Goal: Transaction & Acquisition: Book appointment/travel/reservation

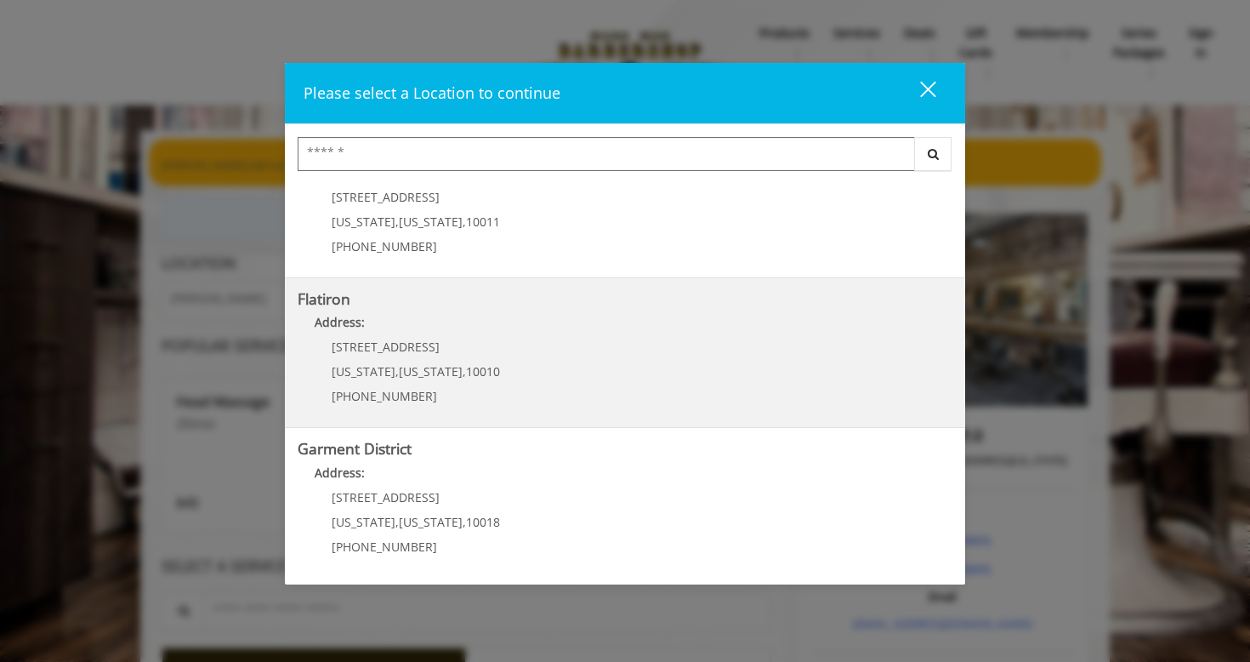
scroll to position [351, 0]
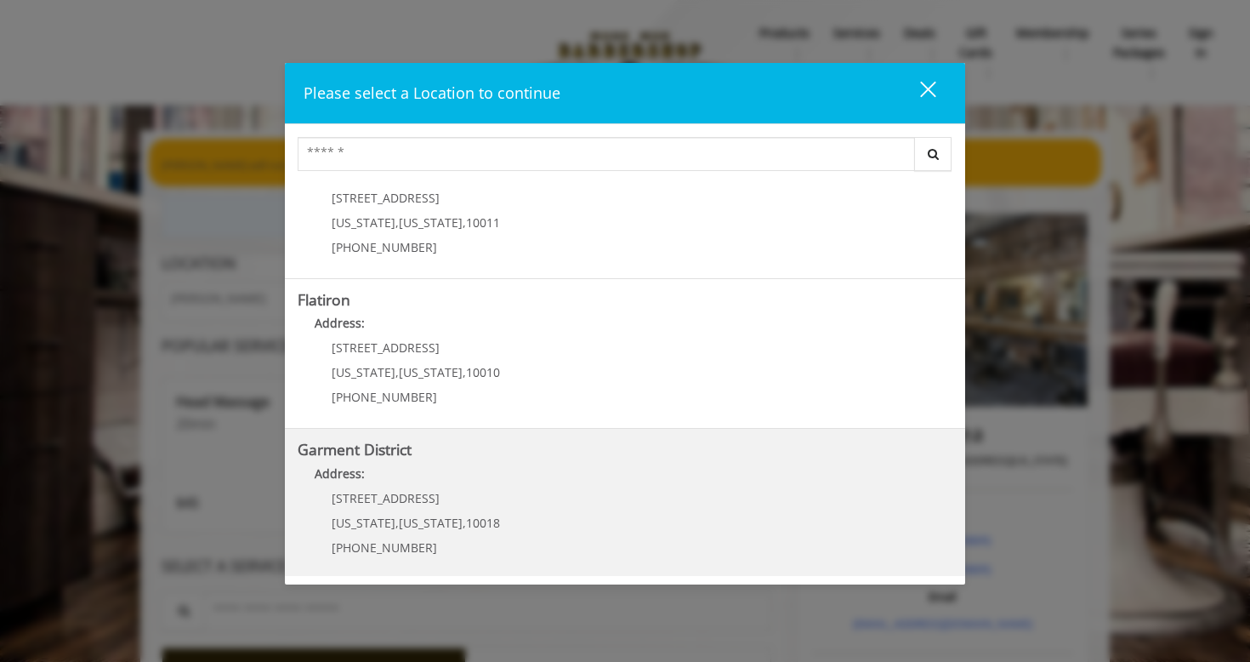
click at [518, 484] on District "Address:" at bounding box center [625, 477] width 655 height 27
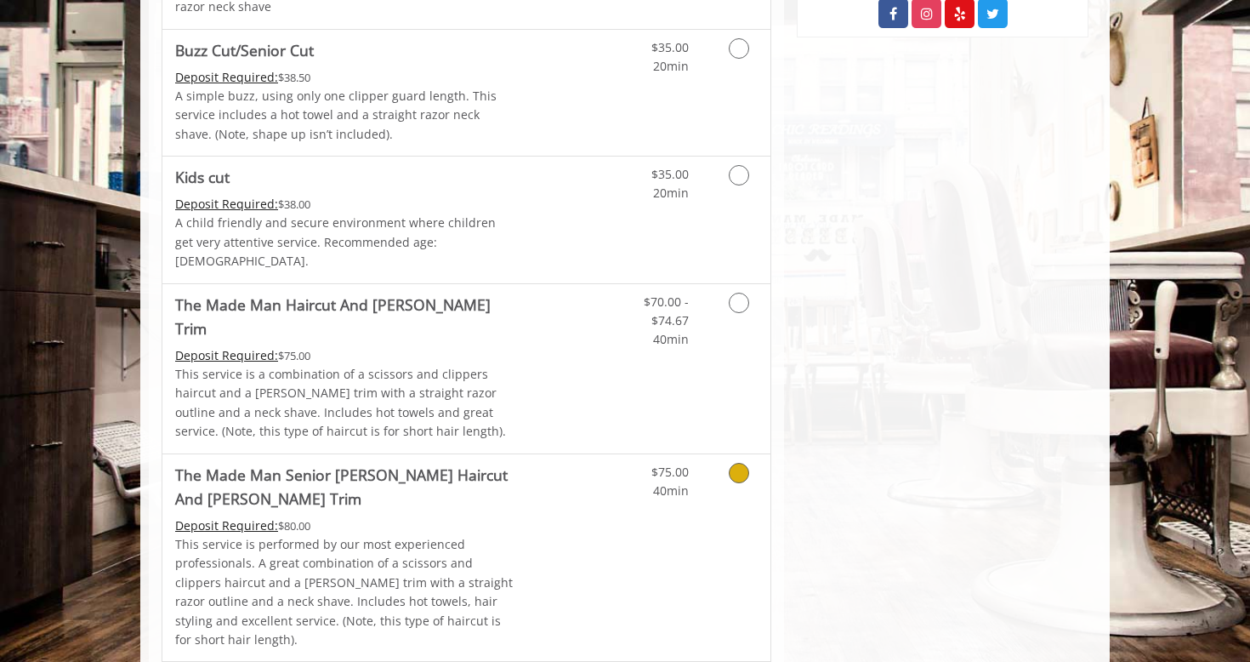
scroll to position [1032, 0]
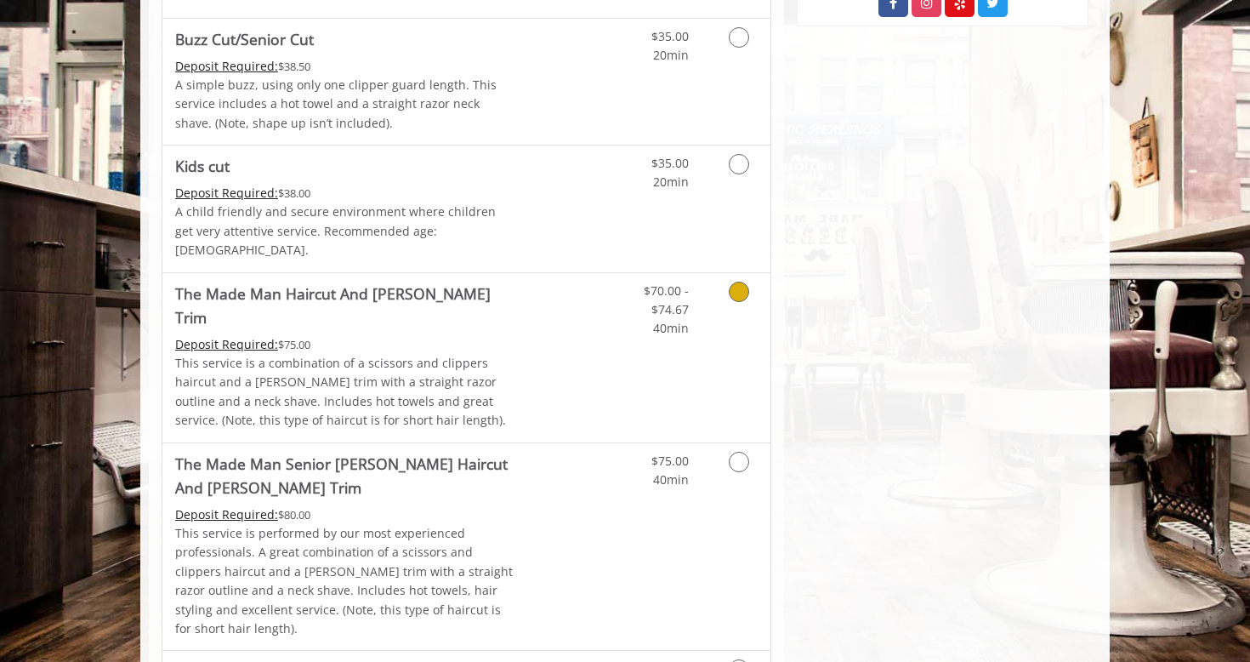
click at [734, 281] on icon "Grooming services" at bounding box center [739, 291] width 20 height 20
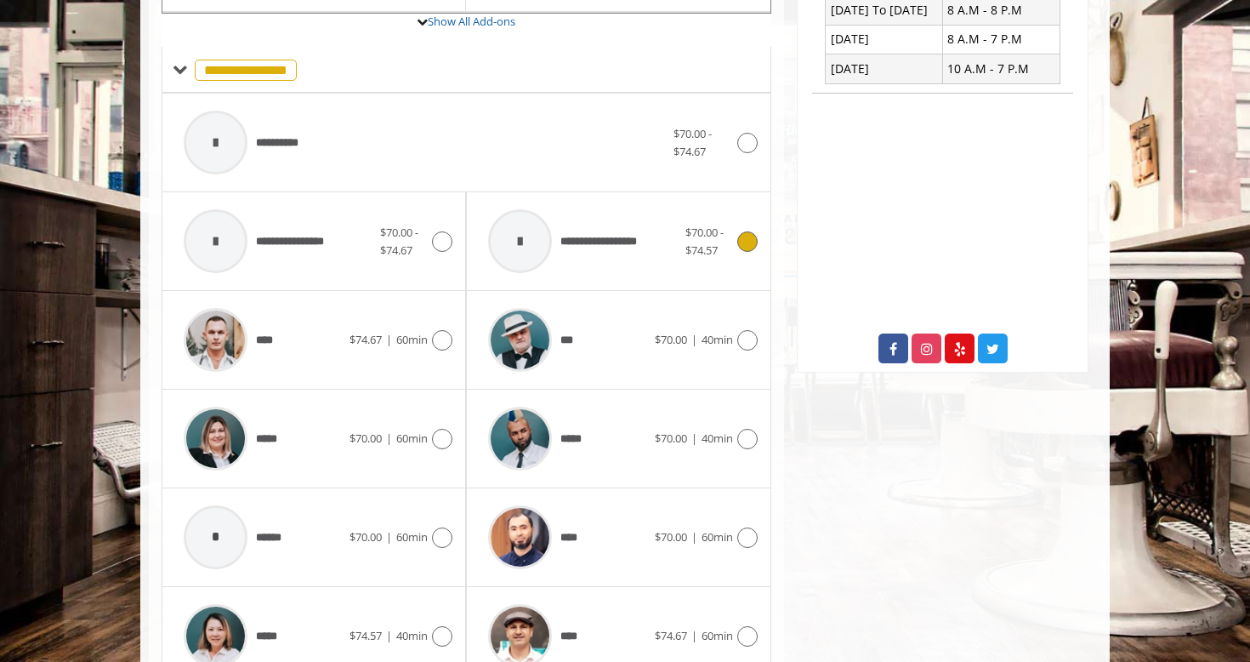
scroll to position [687, 0]
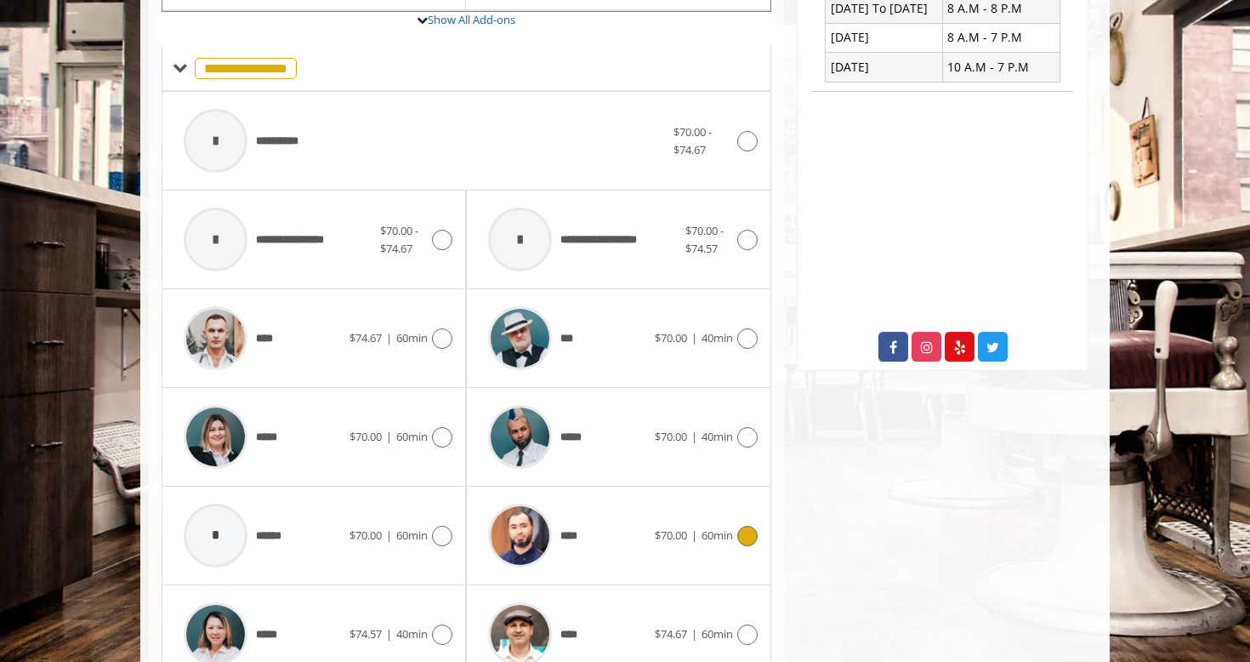
click at [740, 526] on icon at bounding box center [747, 536] width 20 height 20
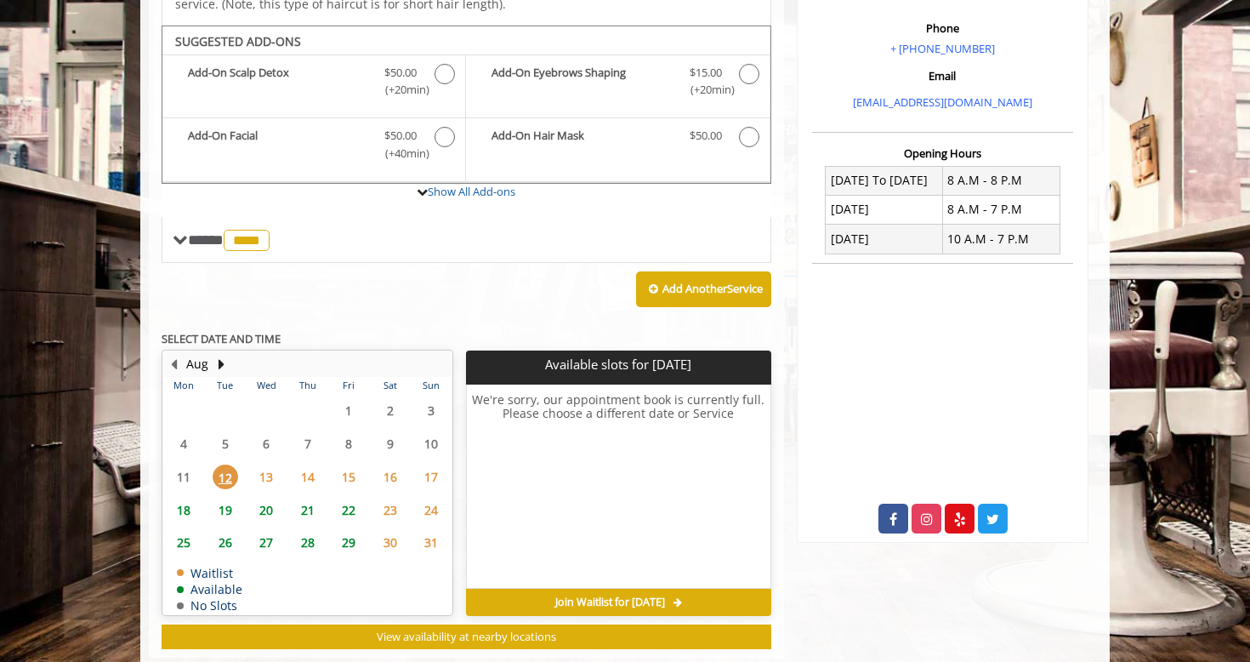
scroll to position [514, 0]
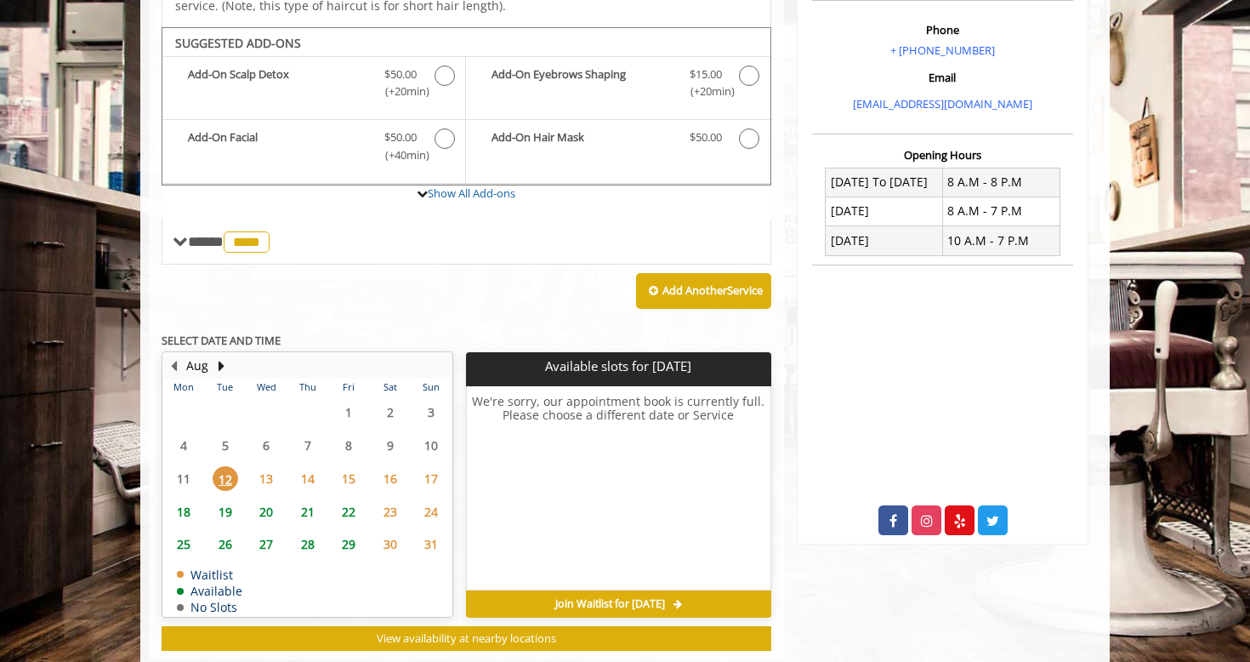
click at [188, 499] on span "18" at bounding box center [184, 511] width 26 height 25
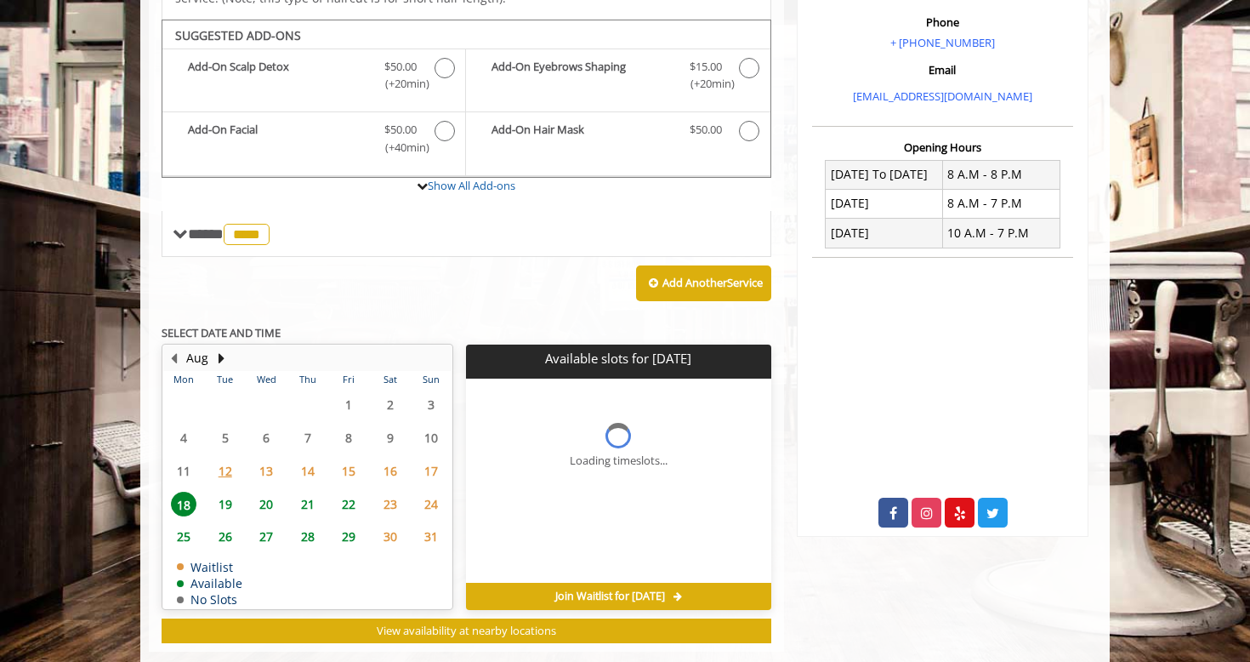
scroll to position [547, 0]
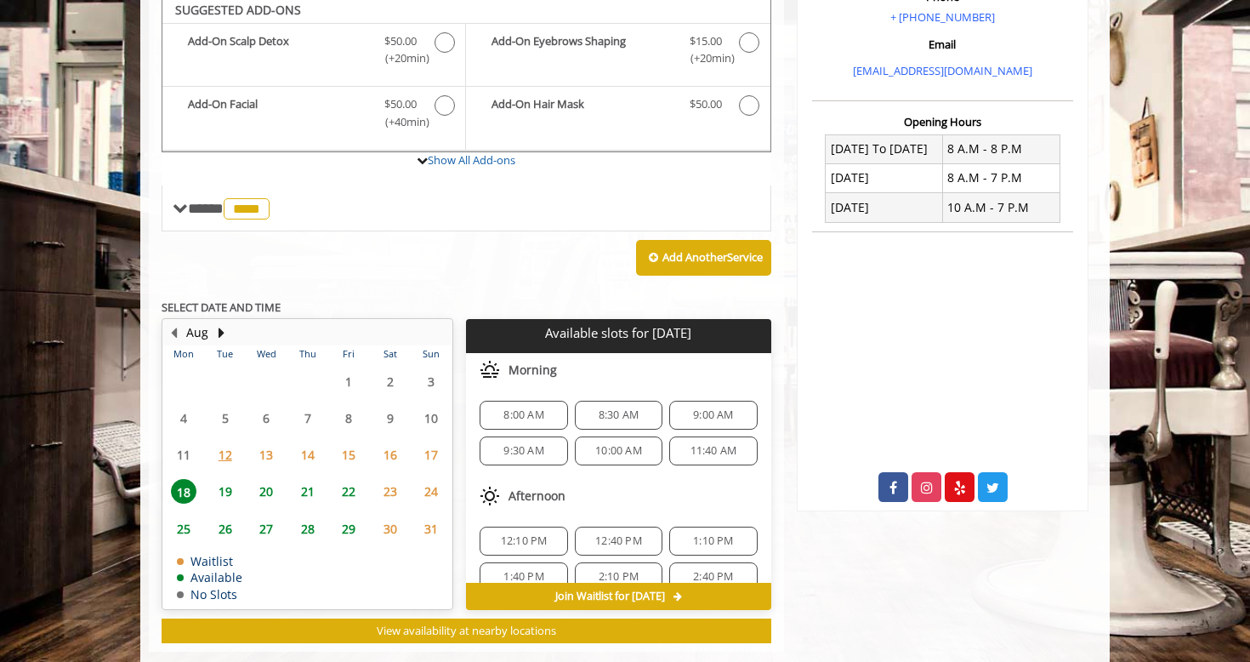
click at [186, 516] on span "25" at bounding box center [184, 528] width 26 height 25
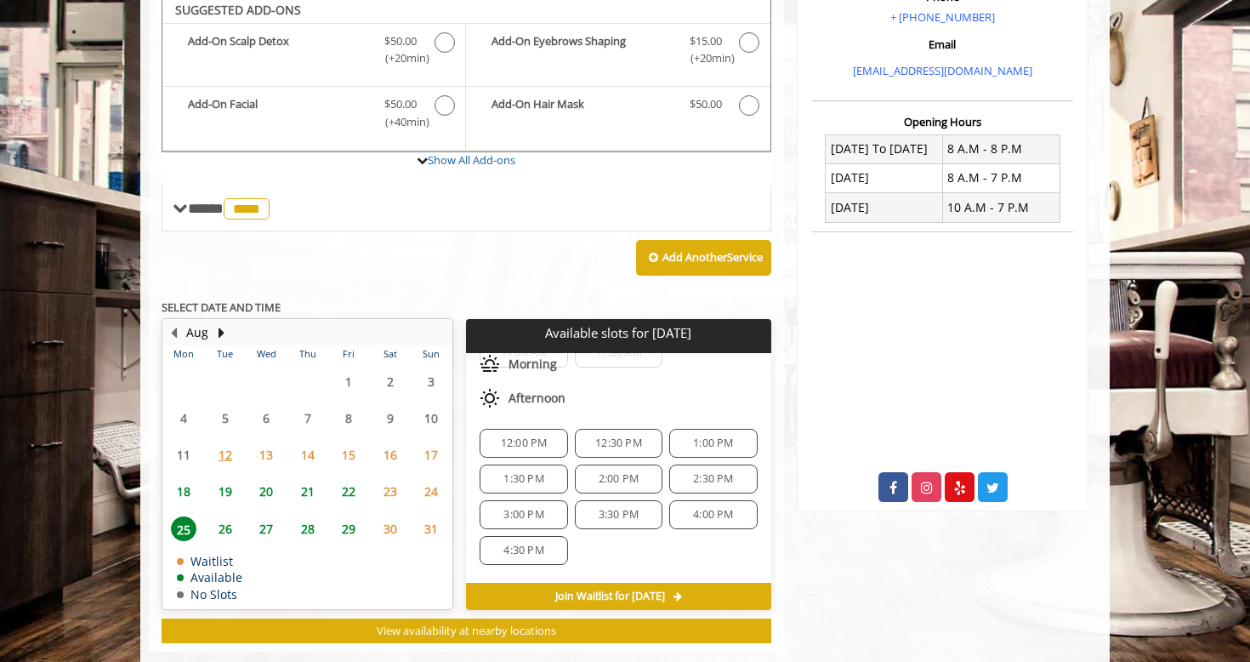
scroll to position [147, 0]
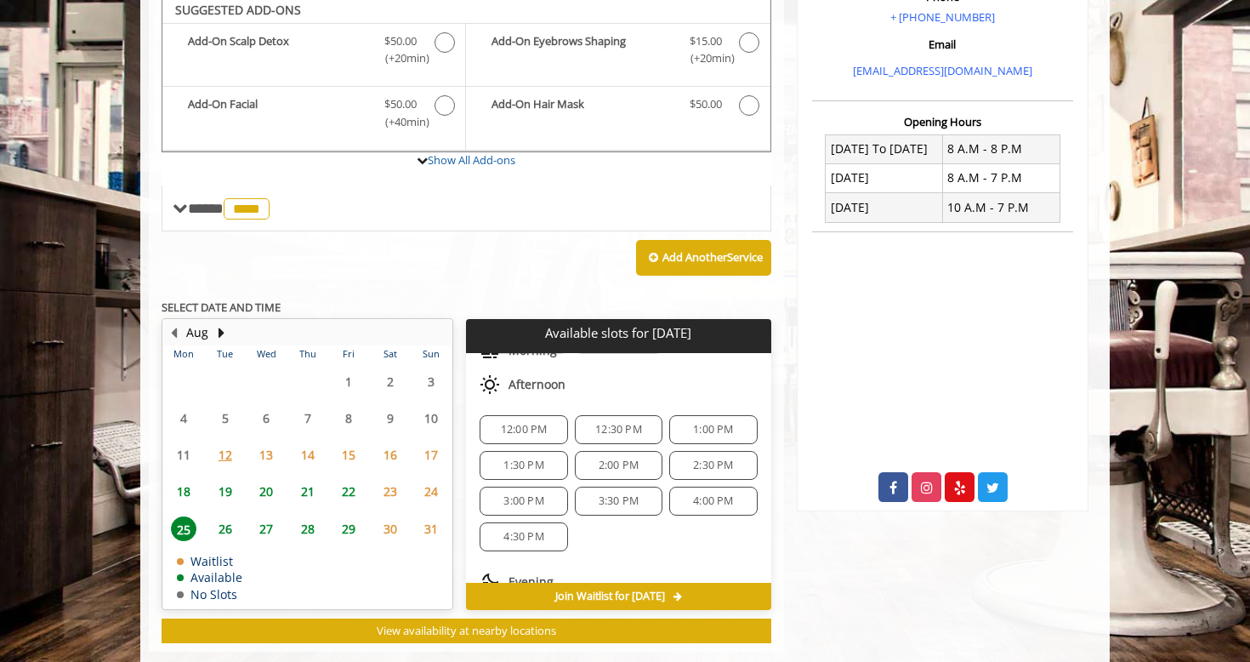
click at [706, 494] on span "4:00 PM" at bounding box center [713, 501] width 40 height 14
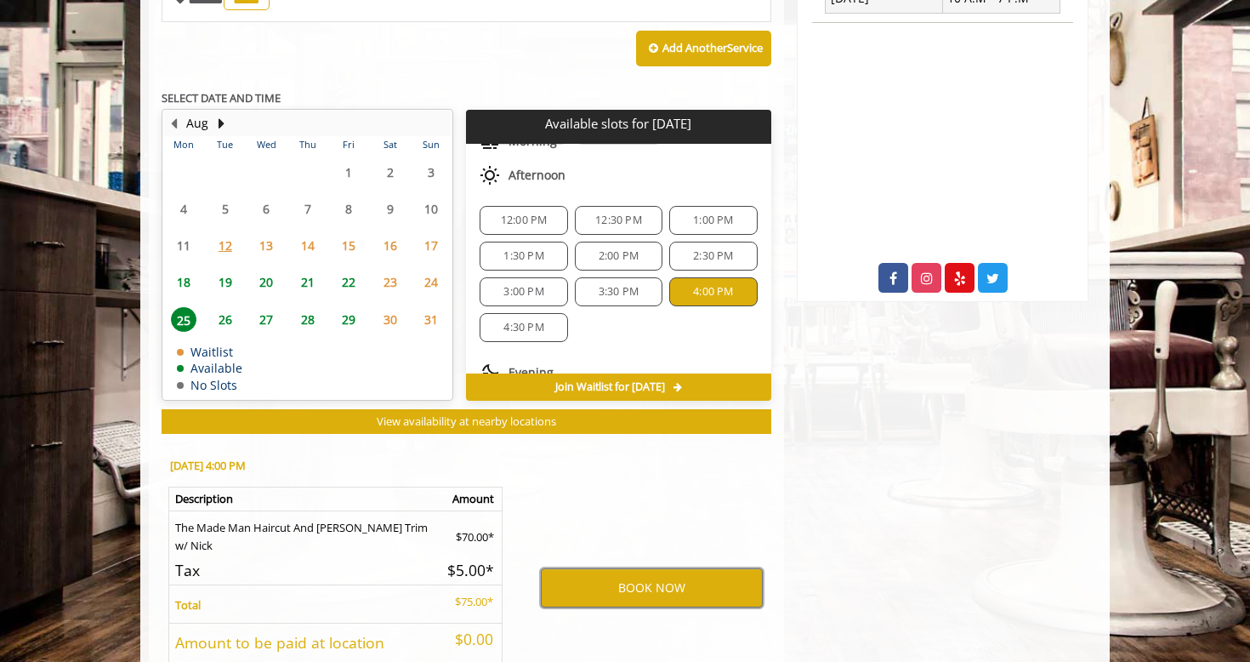
scroll to position [758, 0]
